Goal: Unclear: Browse casually

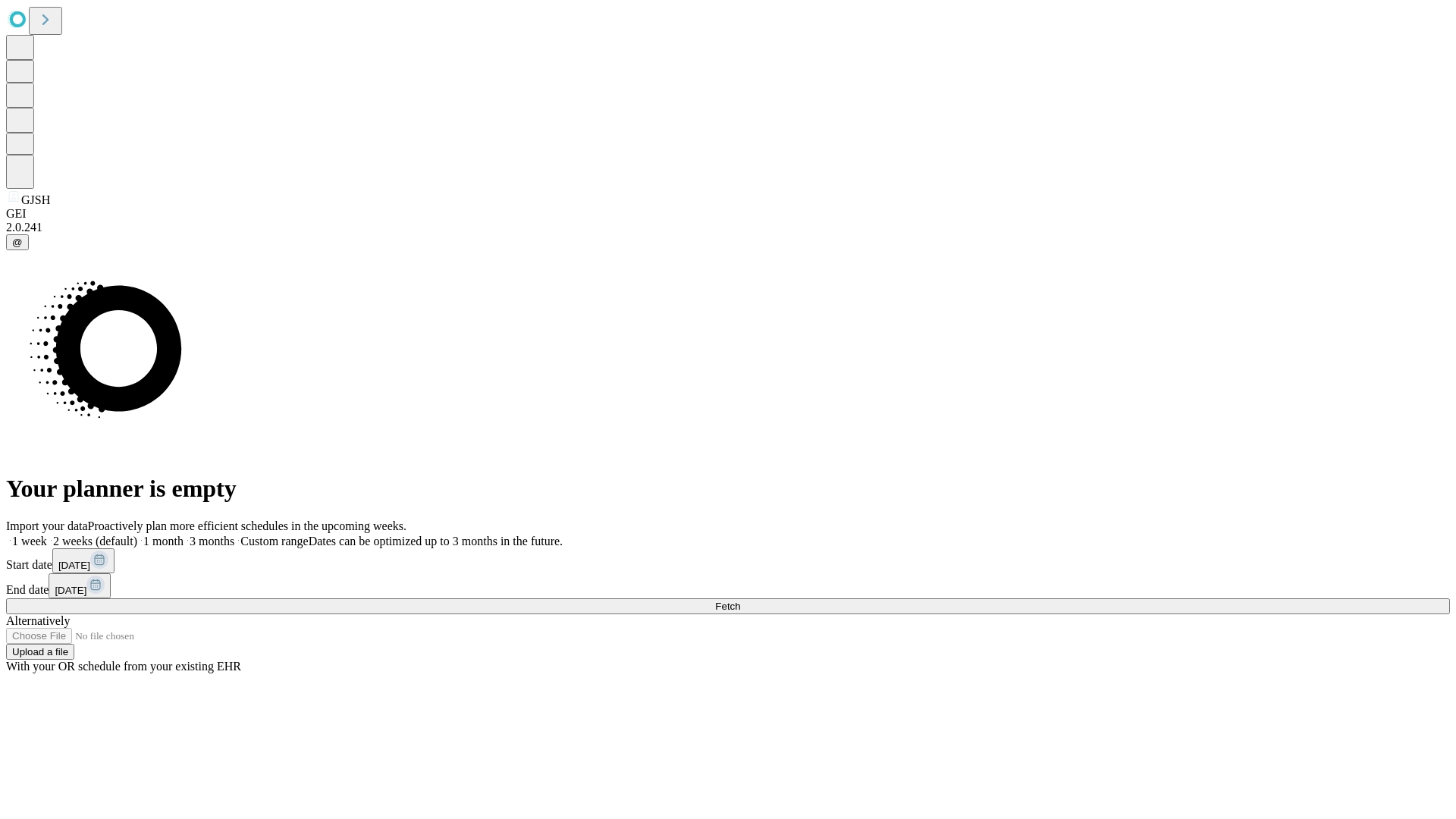
click at [740, 601] on span "Fetch" at bounding box center [727, 607] width 25 height 11
